Goal: Task Accomplishment & Management: Use online tool/utility

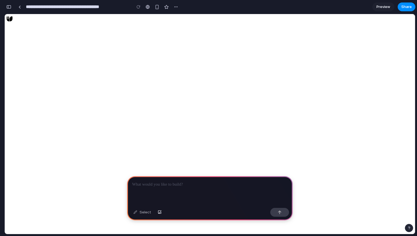
click at [387, 6] on span "Preview" at bounding box center [384, 7] width 14 height 6
click at [10, 8] on div "button" at bounding box center [8, 7] width 5 height 4
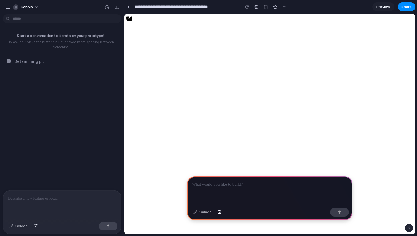
click at [43, 204] on div at bounding box center [62, 205] width 118 height 29
click at [42, 198] on p at bounding box center [62, 199] width 108 height 7
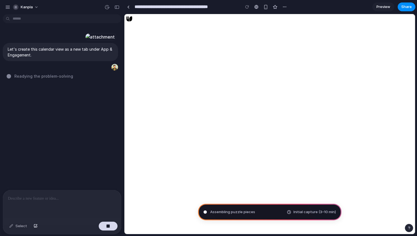
type input "**********"
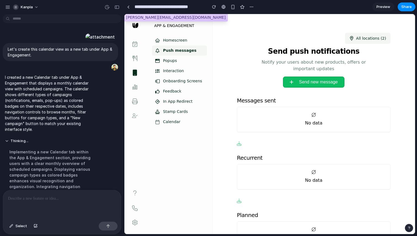
scroll to position [93, 0]
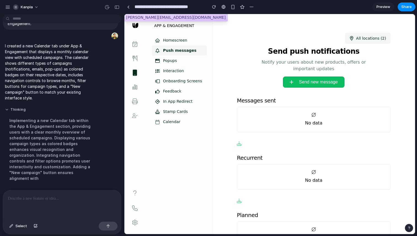
click at [6, 112] on button "Thinking" at bounding box center [51, 110] width 92 height 5
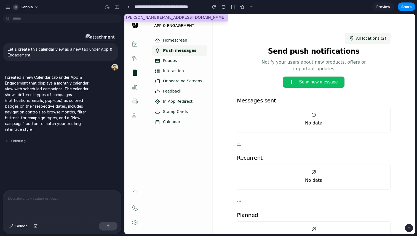
click at [10, 144] on button "Thinking .." at bounding box center [51, 141] width 92 height 5
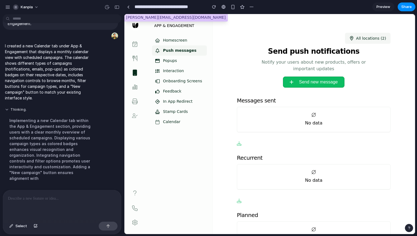
click at [30, 112] on button "Thinking ." at bounding box center [51, 110] width 92 height 5
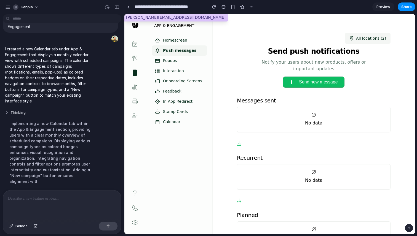
scroll to position [26, 0]
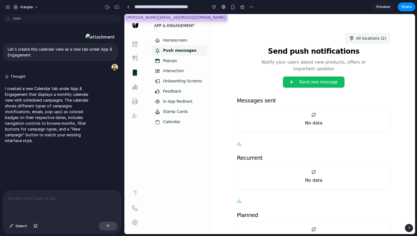
scroll to position [26, 0]
click at [176, 123] on button "Calendar" at bounding box center [179, 122] width 55 height 10
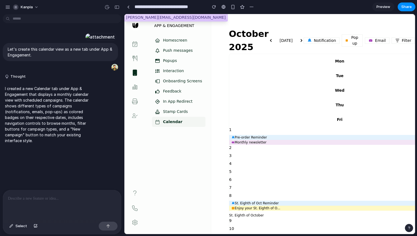
click at [385, 7] on span "Preview" at bounding box center [384, 7] width 14 height 6
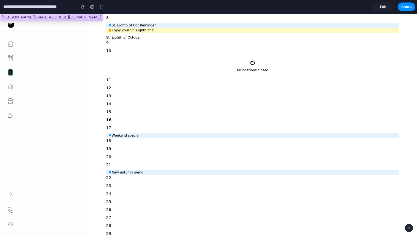
scroll to position [174, 0]
